Goal: Check status: Check status

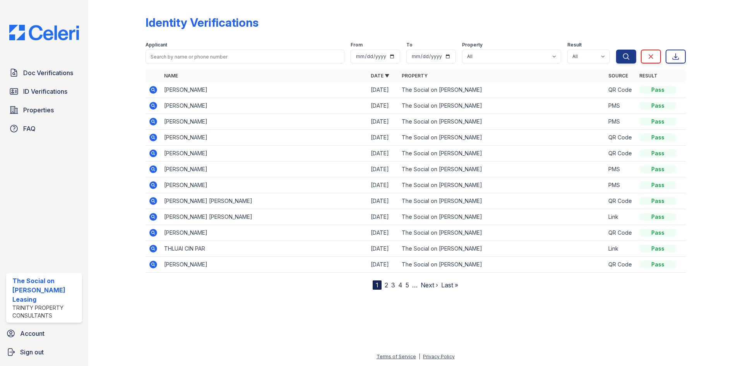
click at [151, 108] on icon at bounding box center [153, 106] width 8 height 8
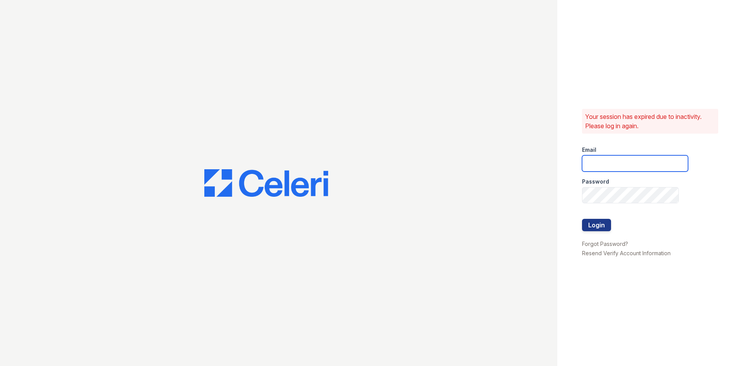
click at [645, 167] on input "email" at bounding box center [635, 163] width 106 height 16
click at [636, 167] on input "email" at bounding box center [635, 163] width 106 height 16
type input "thesocialonhovey@trinity-pm.com"
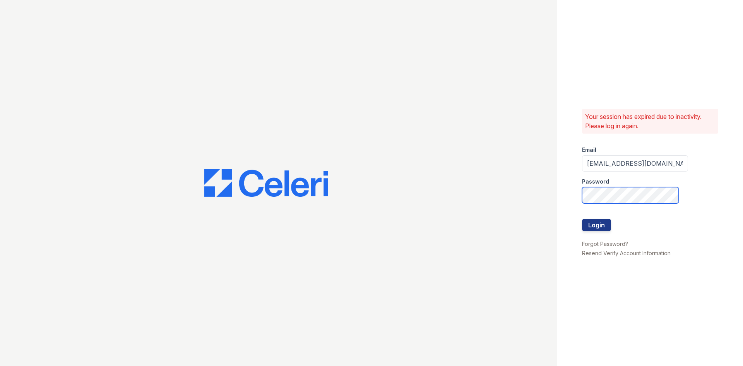
click at [582, 219] on button "Login" at bounding box center [596, 225] width 29 height 12
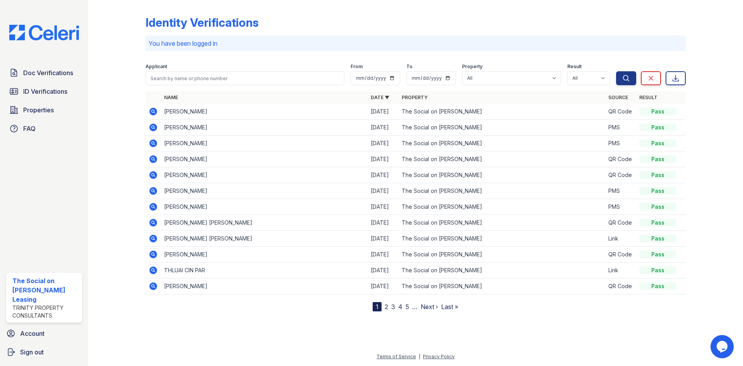
click at [155, 126] on icon at bounding box center [153, 128] width 8 height 8
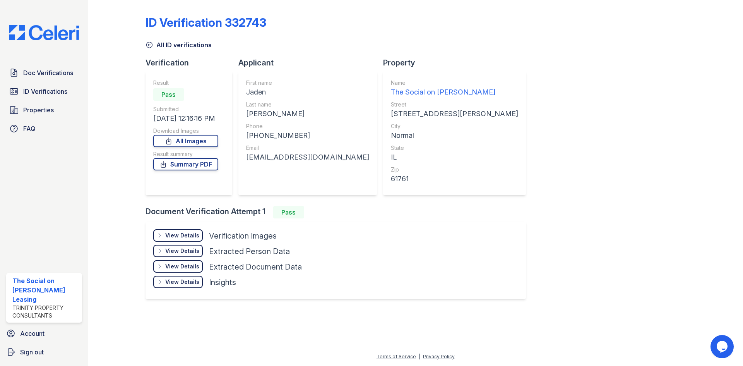
click at [183, 234] on div "View Details" at bounding box center [182, 236] width 34 height 8
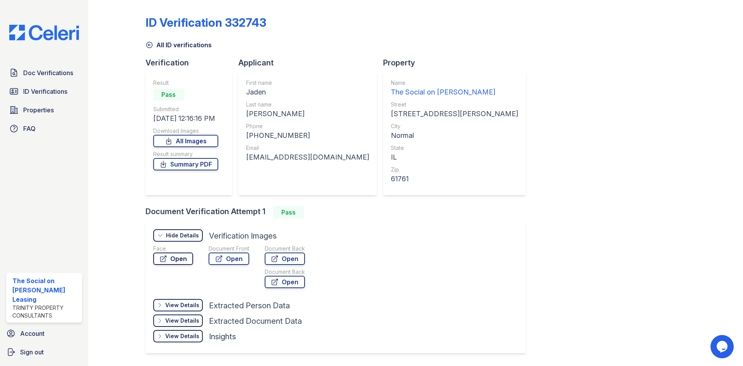
click at [179, 257] on link "Open" at bounding box center [173, 258] width 40 height 12
click at [48, 88] on span "ID Verifications" at bounding box center [45, 91] width 44 height 9
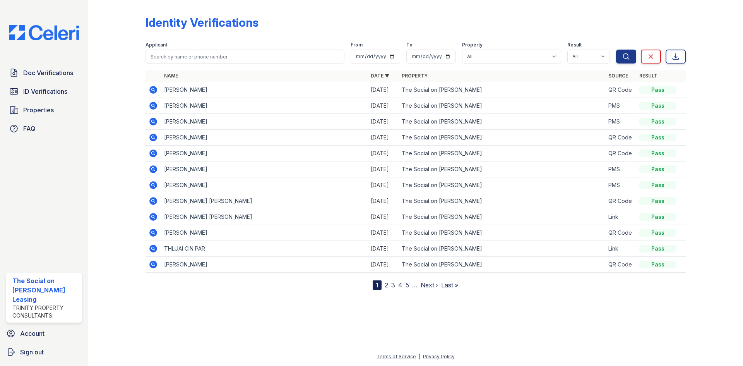
click at [153, 120] on icon at bounding box center [153, 121] width 2 height 2
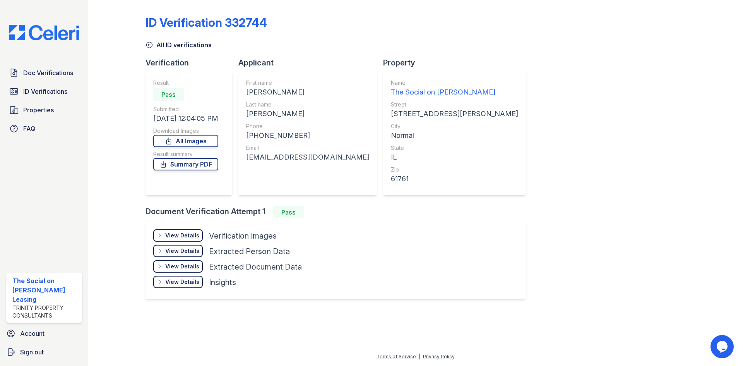
click at [189, 239] on div "View Details" at bounding box center [182, 236] width 34 height 8
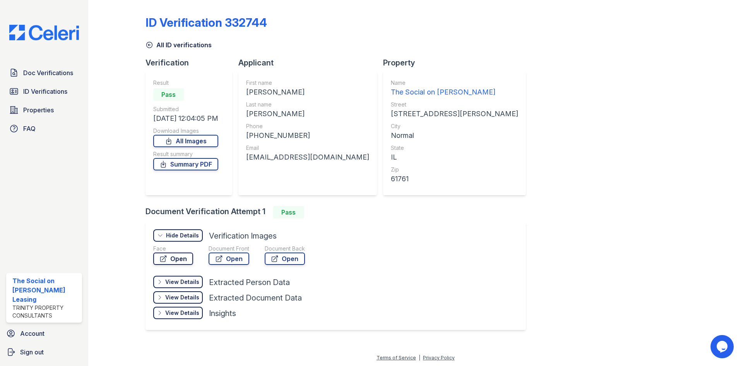
click at [181, 256] on link "Open" at bounding box center [173, 258] width 40 height 12
click at [71, 95] on link "ID Verifications" at bounding box center [44, 91] width 76 height 15
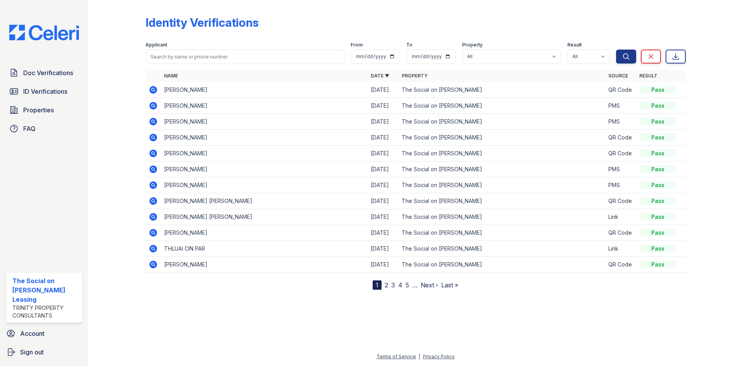
click at [155, 123] on icon at bounding box center [153, 121] width 9 height 9
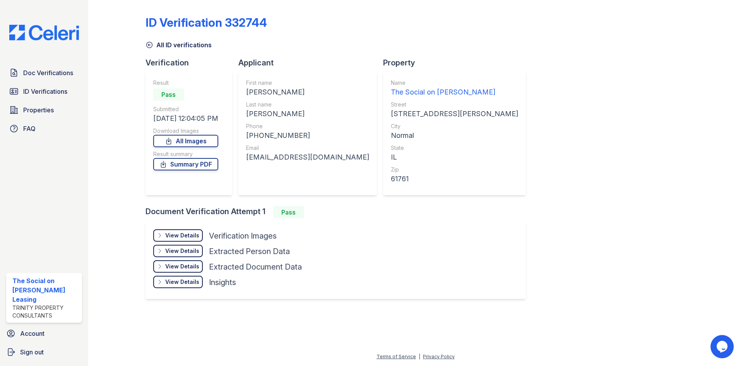
click at [192, 237] on div "View Details" at bounding box center [182, 236] width 34 height 8
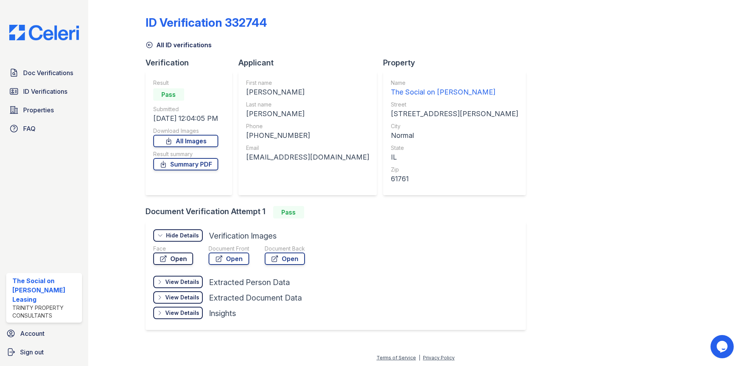
click at [177, 256] on link "Open" at bounding box center [173, 258] width 40 height 12
